Goal: Information Seeking & Learning: Stay updated

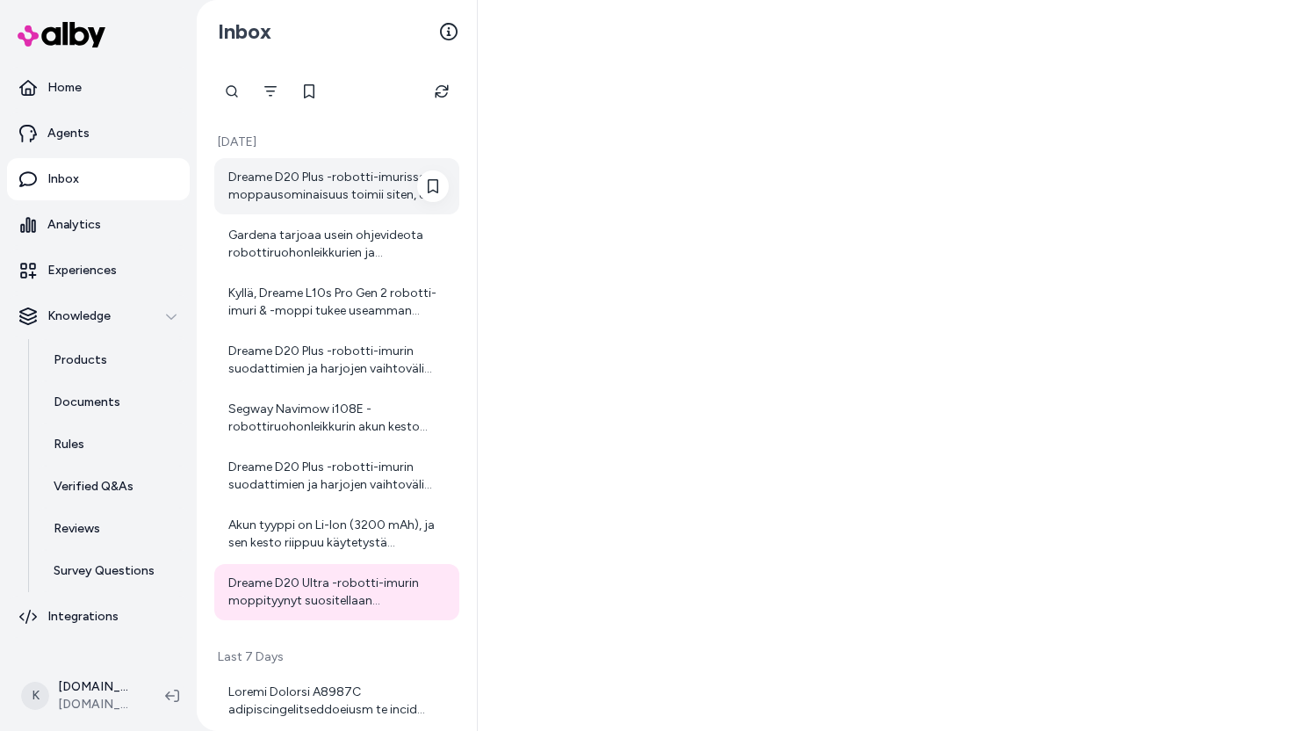
click at [359, 176] on div "Dreame D20 Plus -robotti-imurissa moppausominaisuus toimii siten, että siinä on…" at bounding box center [338, 186] width 220 height 35
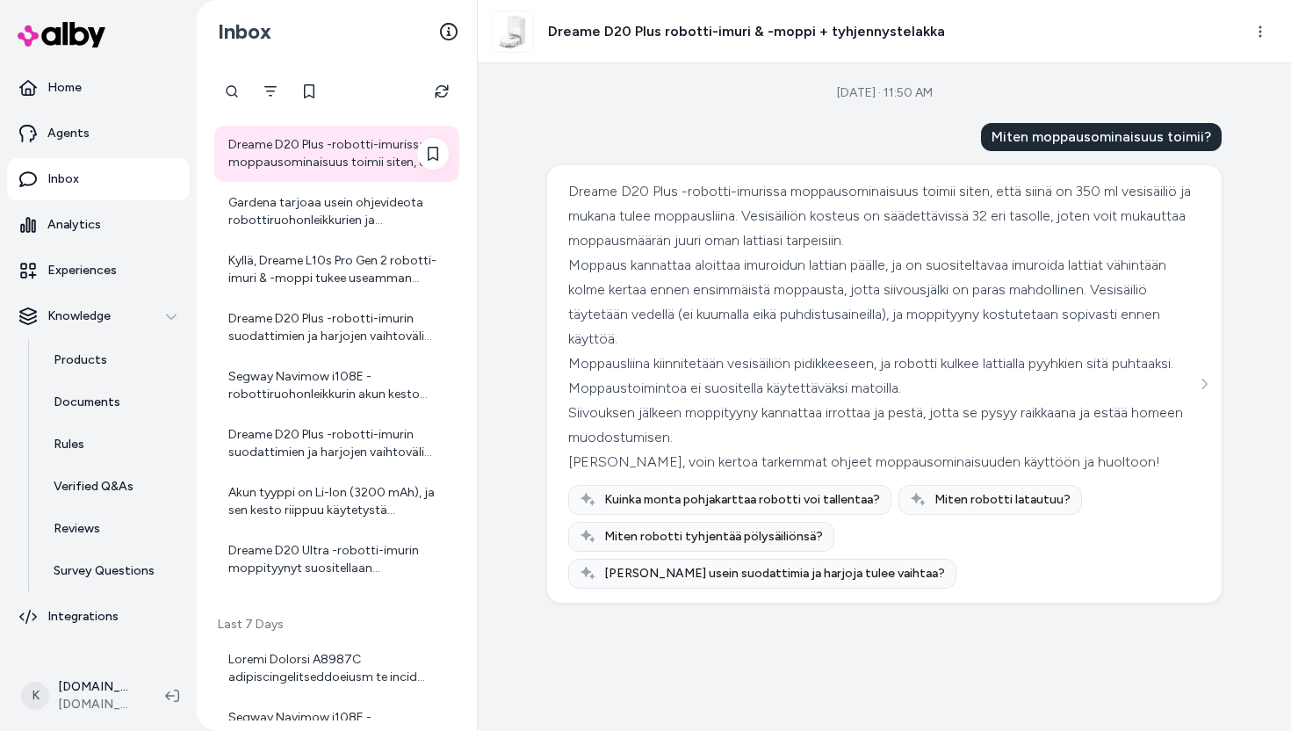
scroll to position [35, 0]
click at [383, 198] on div "Gardena tarjoaa usein ohjevideota robottiruohonleikkurien ja lisävarusteiden as…" at bounding box center [338, 208] width 220 height 35
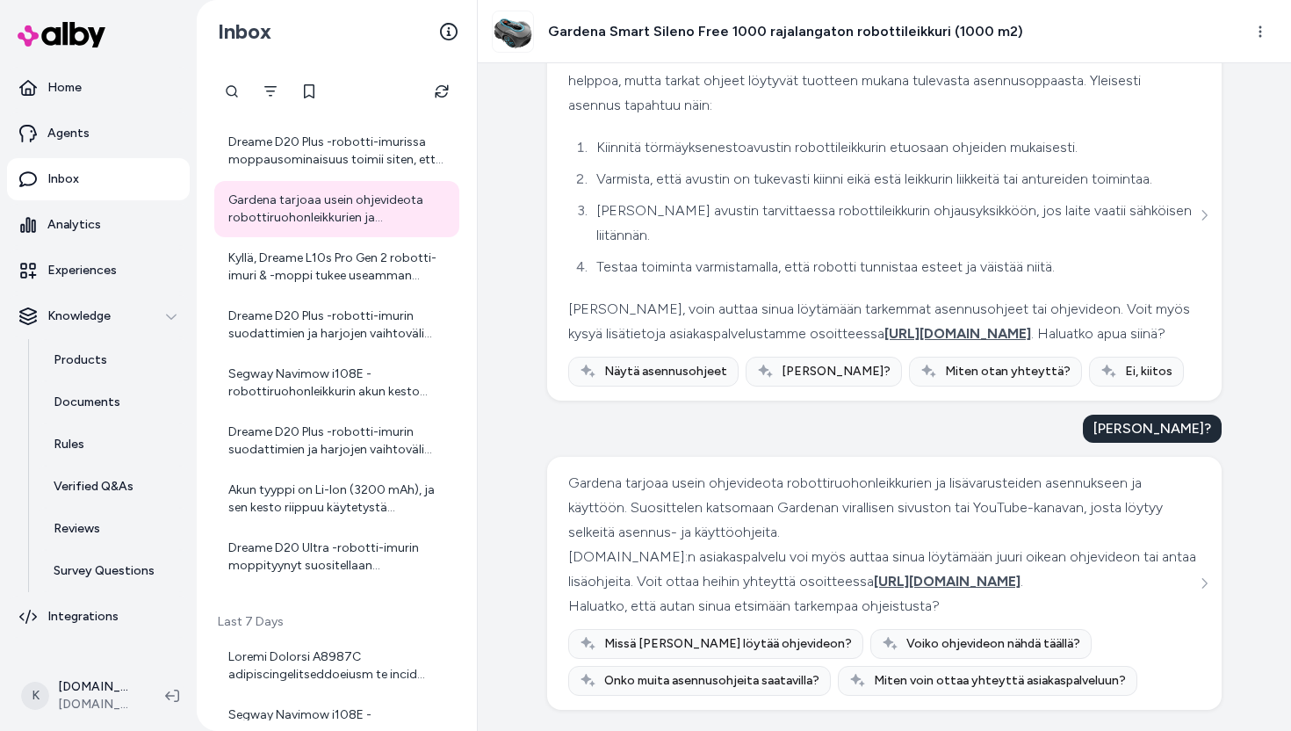
scroll to position [1779, 0]
click at [443, 108] on button "Refresh" at bounding box center [441, 91] width 35 height 35
